Goal: Navigation & Orientation: Find specific page/section

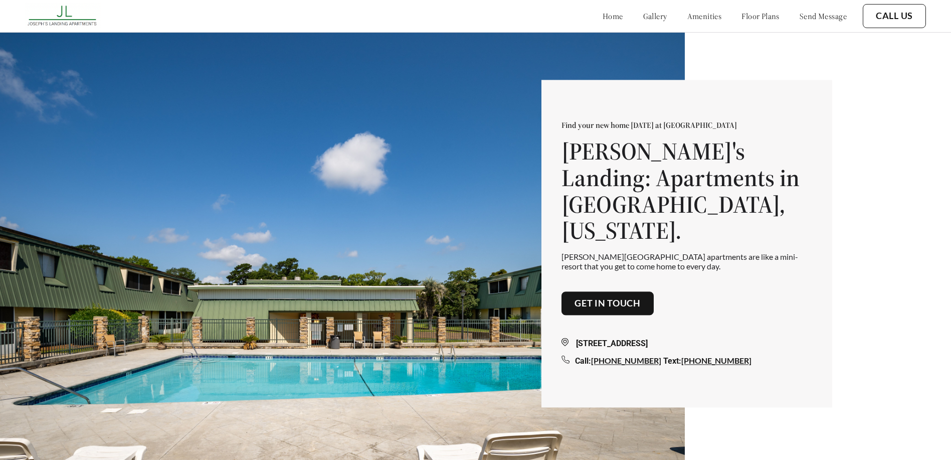
click at [741, 13] on link "floor plans" at bounding box center [760, 16] width 38 height 10
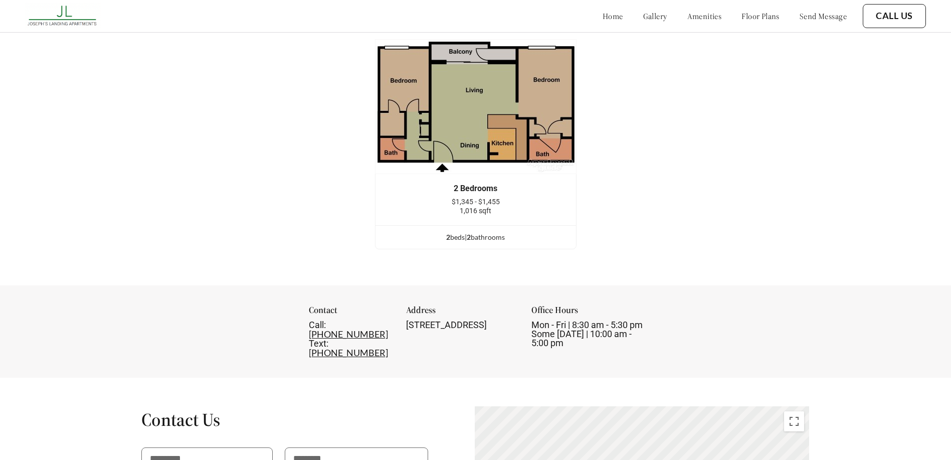
scroll to position [1512, 0]
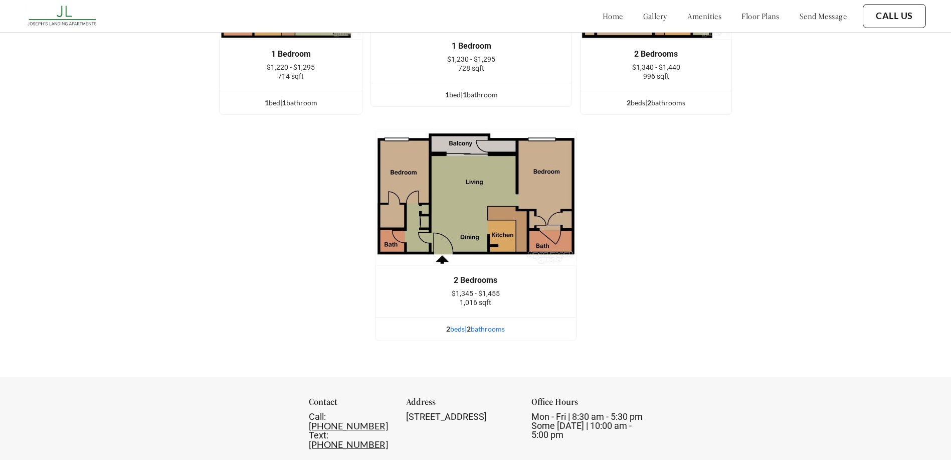
click at [466, 334] on div "2 bed s | 2 bathroom s" at bounding box center [475, 328] width 200 height 11
click at [471, 333] on span "2" at bounding box center [469, 328] width 4 height 9
click at [491, 334] on div "2 bed s | 2 bathroom s" at bounding box center [475, 328] width 200 height 11
click at [481, 252] on img at bounding box center [475, 198] width 201 height 135
click at [453, 193] on img at bounding box center [475, 198] width 201 height 135
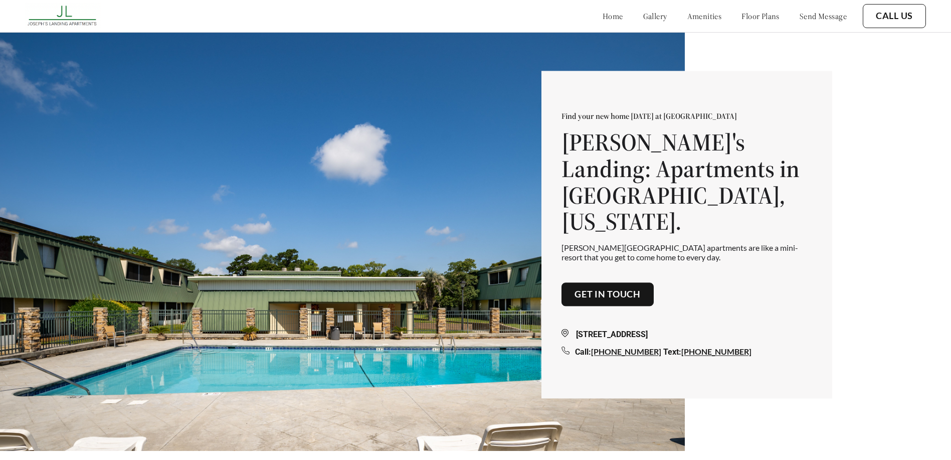
scroll to position [0, 0]
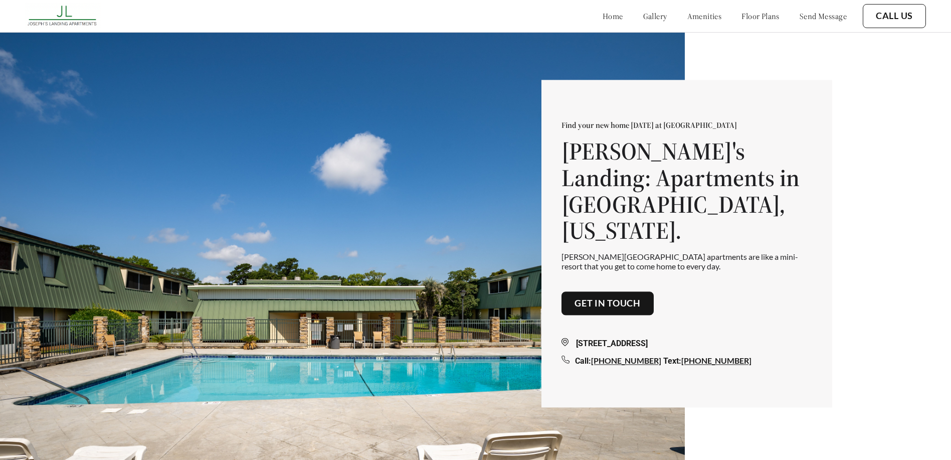
click at [643, 13] on link "gallery" at bounding box center [655, 16] width 24 height 10
click at [687, 18] on link "amenities" at bounding box center [704, 16] width 35 height 10
